Goal: Check status: Check status

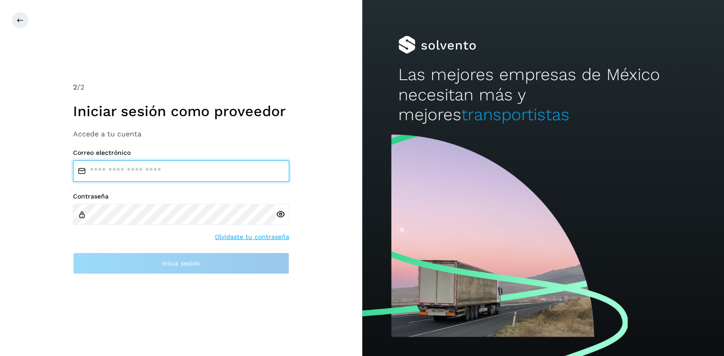
click at [95, 169] on input "email" at bounding box center [181, 171] width 216 height 22
type input "**********"
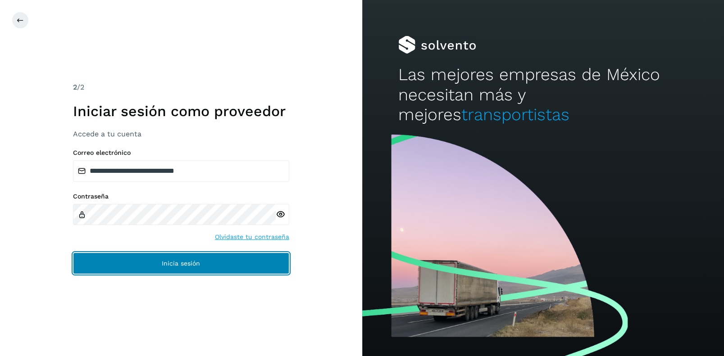
click at [178, 258] on button "Inicia sesión" at bounding box center [181, 264] width 216 height 22
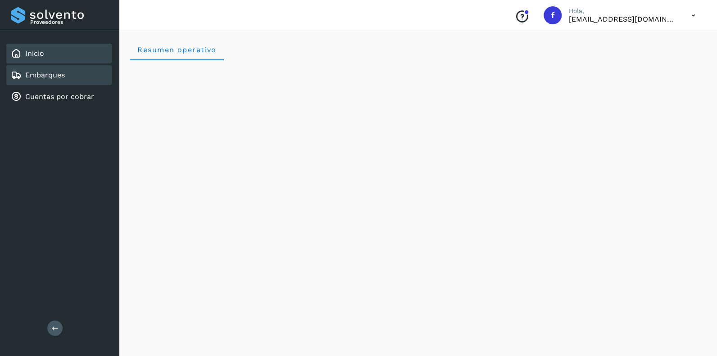
click at [40, 75] on link "Embarques" at bounding box center [45, 75] width 40 height 9
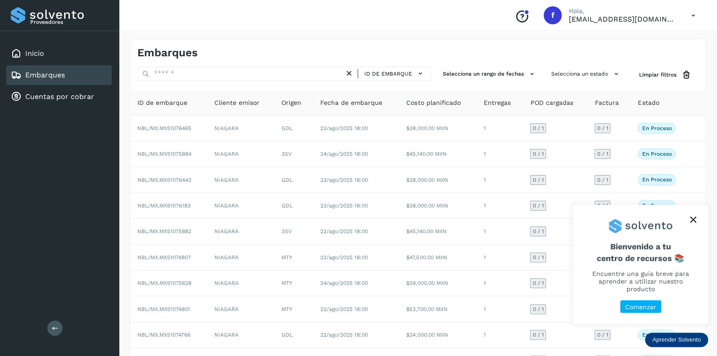
click at [693, 223] on icon "close," at bounding box center [693, 220] width 6 height 6
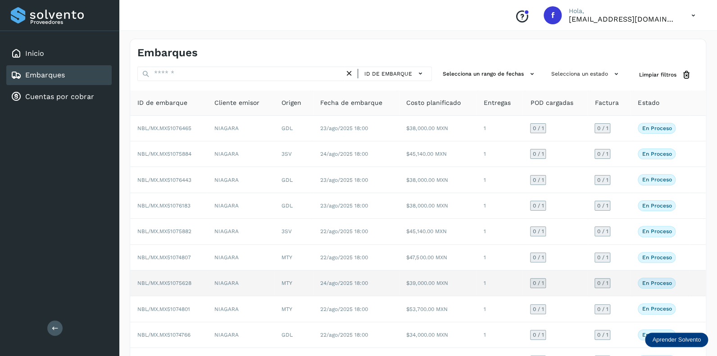
scroll to position [58, 0]
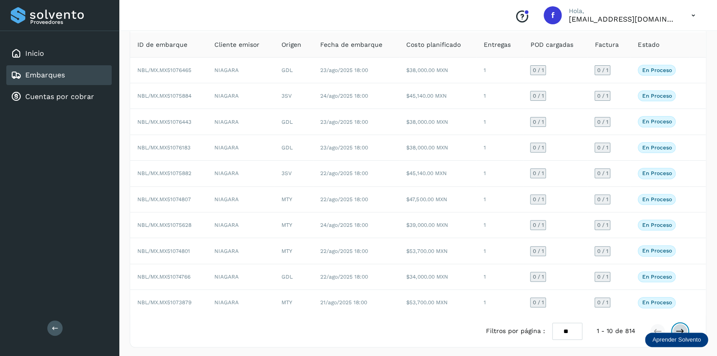
click at [680, 327] on icon at bounding box center [679, 331] width 9 height 9
click at [680, 328] on icon at bounding box center [679, 331] width 9 height 9
click at [679, 327] on icon at bounding box center [679, 331] width 9 height 9
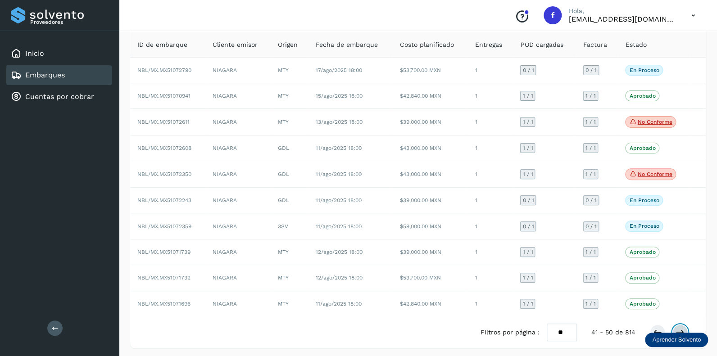
click at [681, 328] on icon at bounding box center [679, 332] width 9 height 9
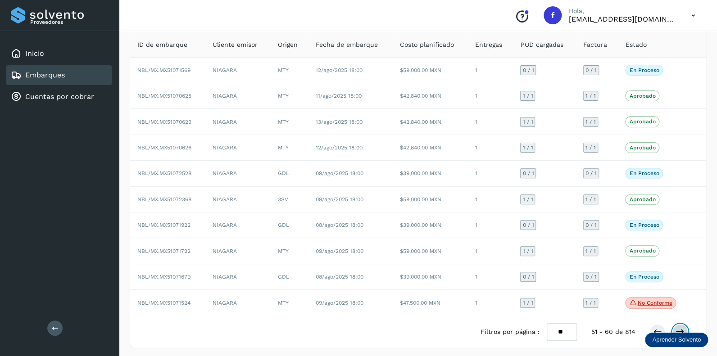
click at [682, 328] on icon at bounding box center [679, 331] width 9 height 9
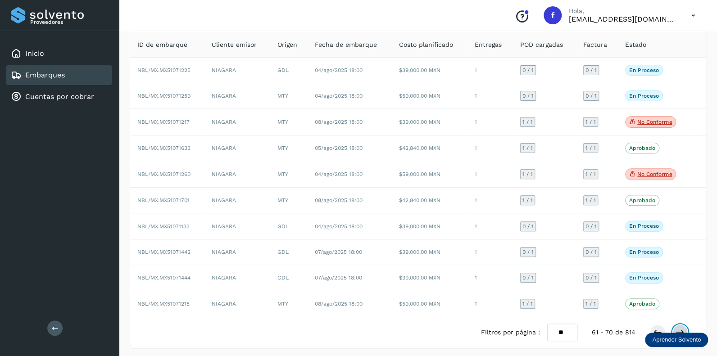
click at [679, 328] on icon at bounding box center [679, 332] width 9 height 9
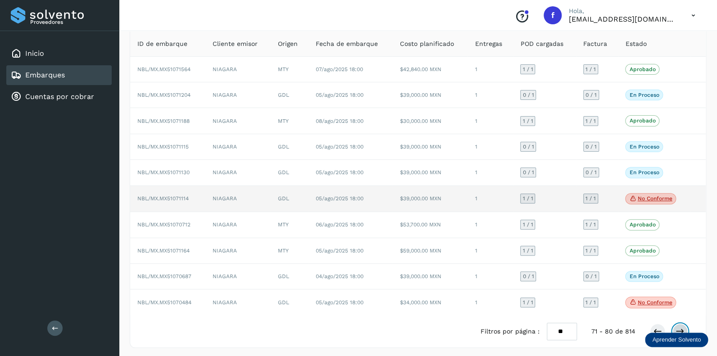
scroll to position [59, 0]
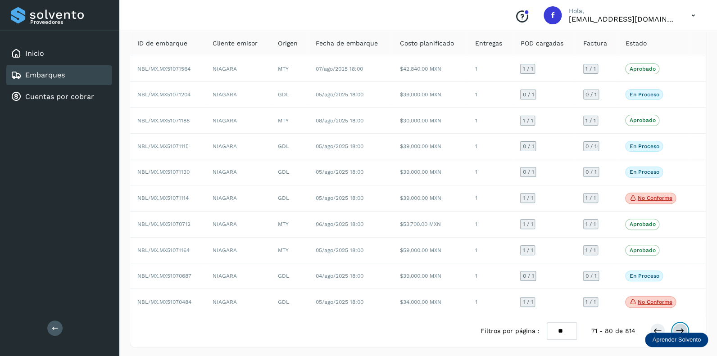
click at [680, 323] on button at bounding box center [679, 330] width 15 height 15
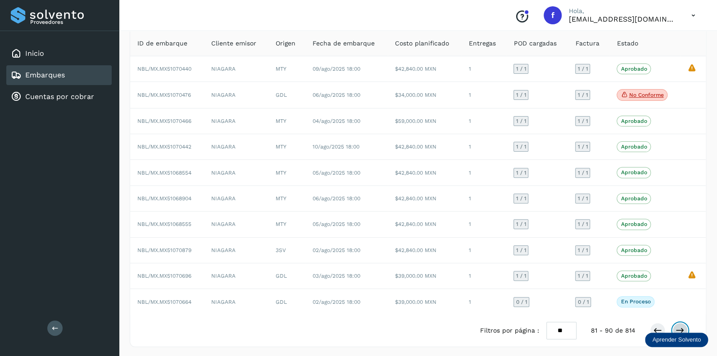
scroll to position [59, 0]
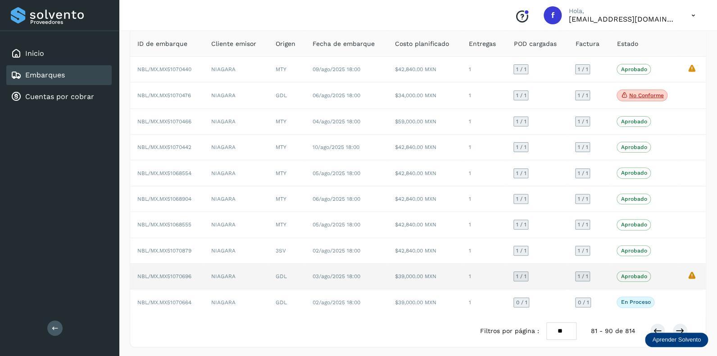
click at [522, 276] on span "1 / 1" at bounding box center [521, 276] width 10 height 5
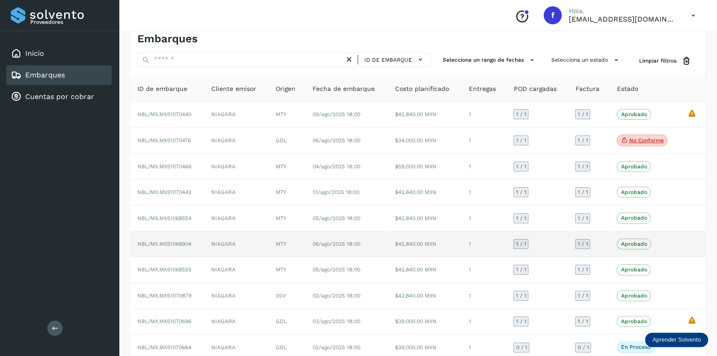
scroll to position [59, 0]
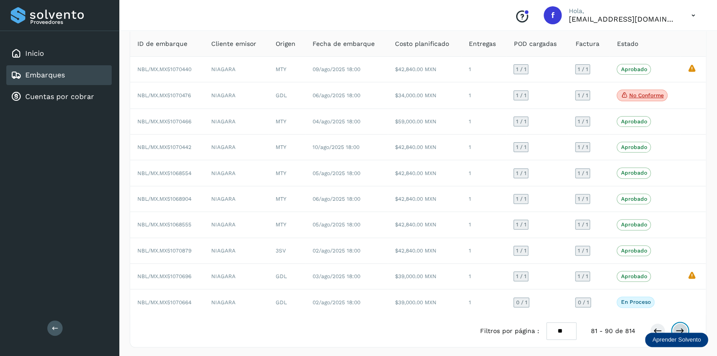
click at [679, 327] on icon at bounding box center [679, 330] width 9 height 9
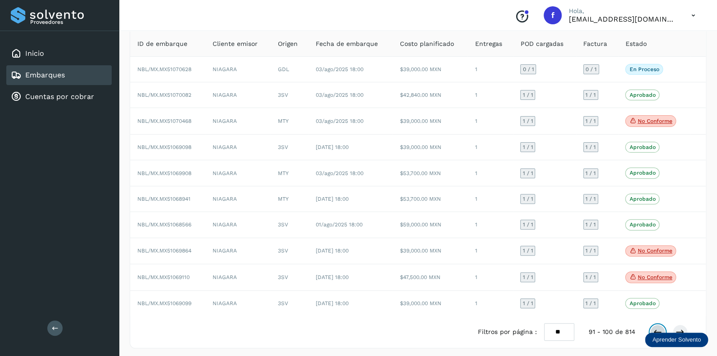
click at [657, 328] on icon at bounding box center [657, 332] width 9 height 9
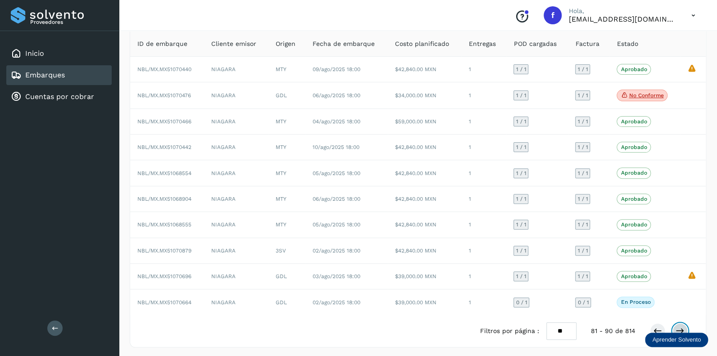
click at [682, 326] on icon at bounding box center [679, 330] width 9 height 9
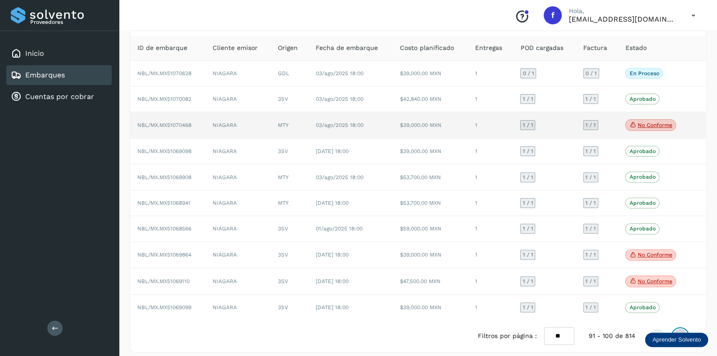
scroll to position [60, 0]
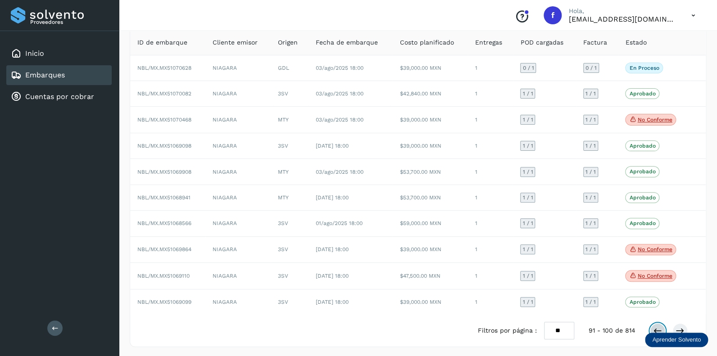
click at [658, 327] on icon at bounding box center [657, 330] width 9 height 9
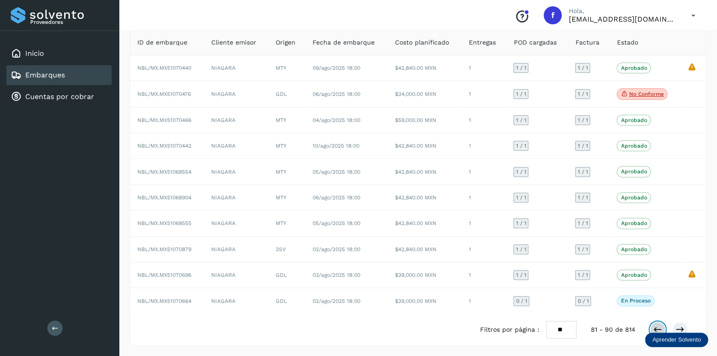
scroll to position [59, 0]
click at [654, 327] on icon at bounding box center [657, 330] width 9 height 9
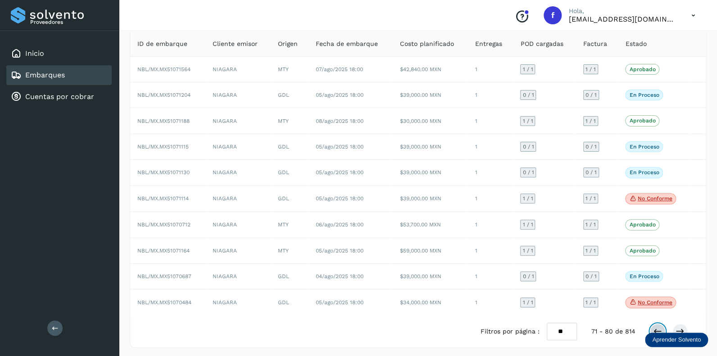
scroll to position [59, 0]
click at [656, 328] on icon at bounding box center [657, 330] width 9 height 9
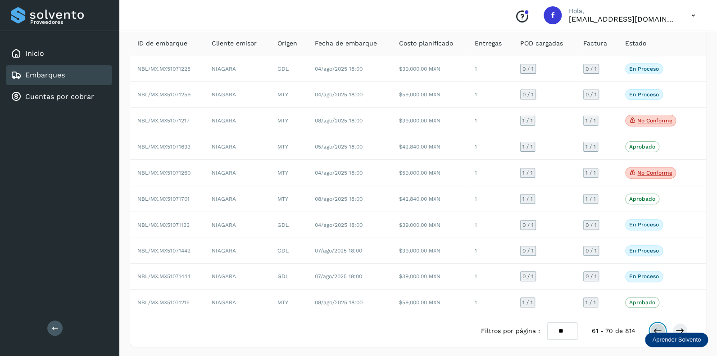
click at [657, 326] on icon at bounding box center [657, 330] width 9 height 9
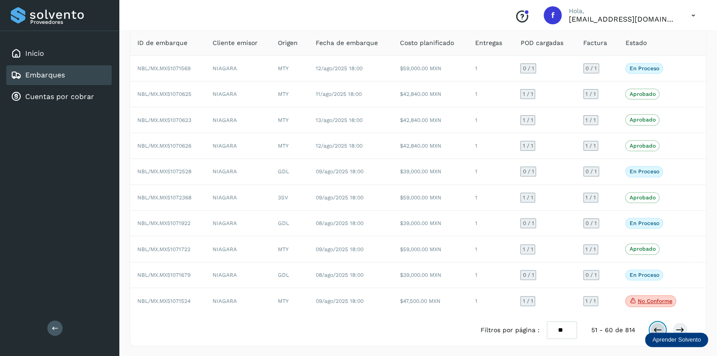
scroll to position [59, 0]
click at [655, 326] on icon at bounding box center [657, 330] width 9 height 9
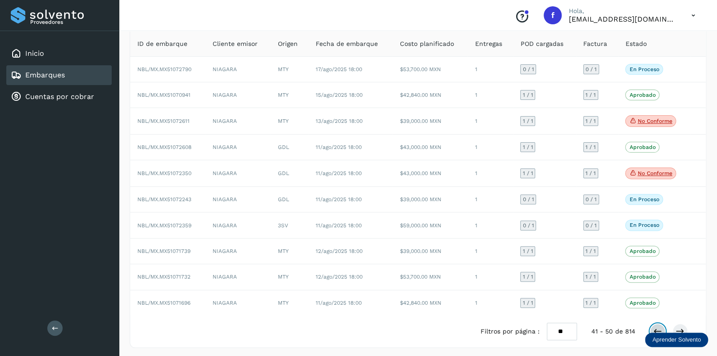
scroll to position [59, 0]
click at [692, 14] on icon at bounding box center [693, 15] width 18 height 18
click at [621, 38] on div "Cerrar sesión" at bounding box center [648, 40] width 107 height 17
